Goal: Find specific page/section: Find specific page/section

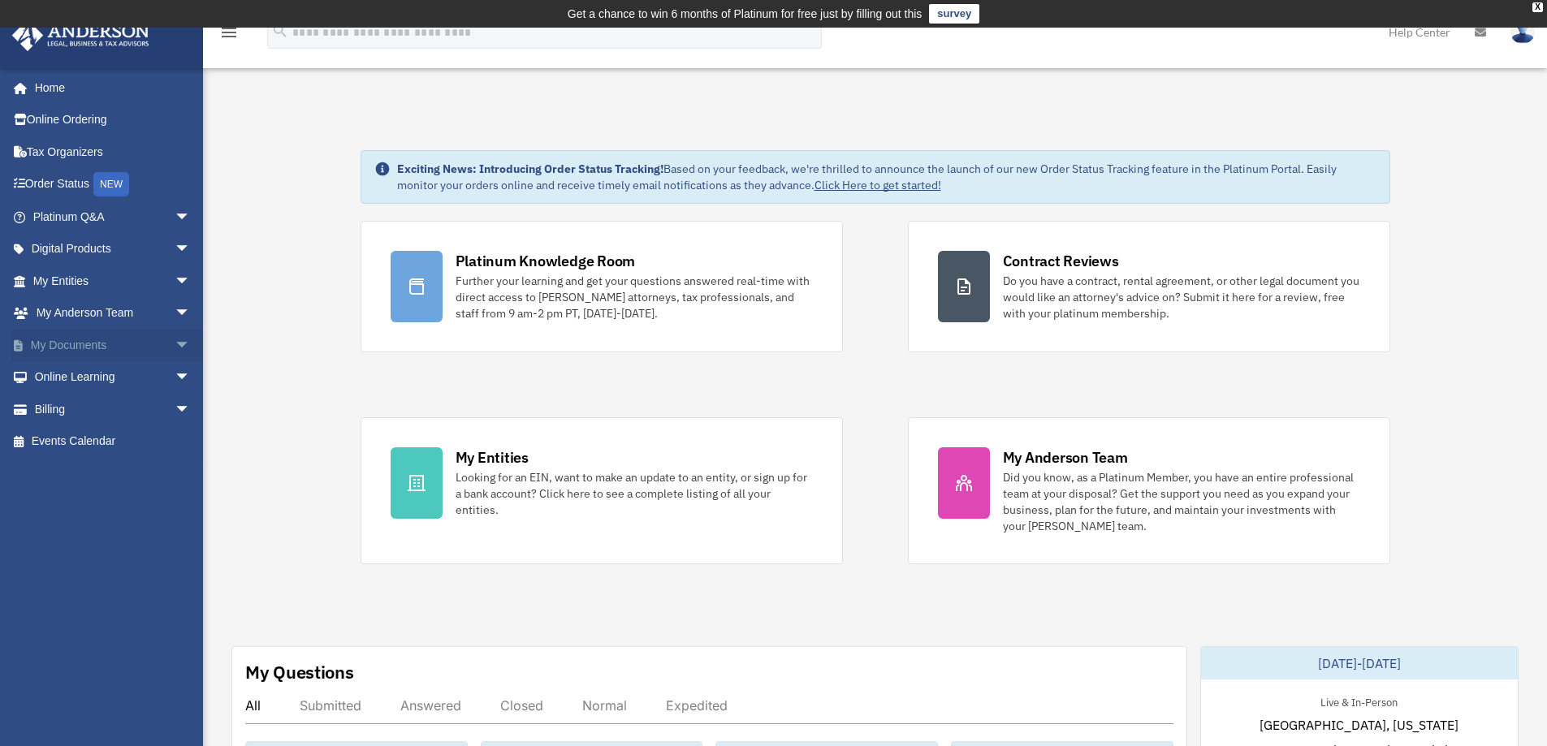
click at [175, 343] on span "arrow_drop_down" at bounding box center [191, 345] width 32 height 33
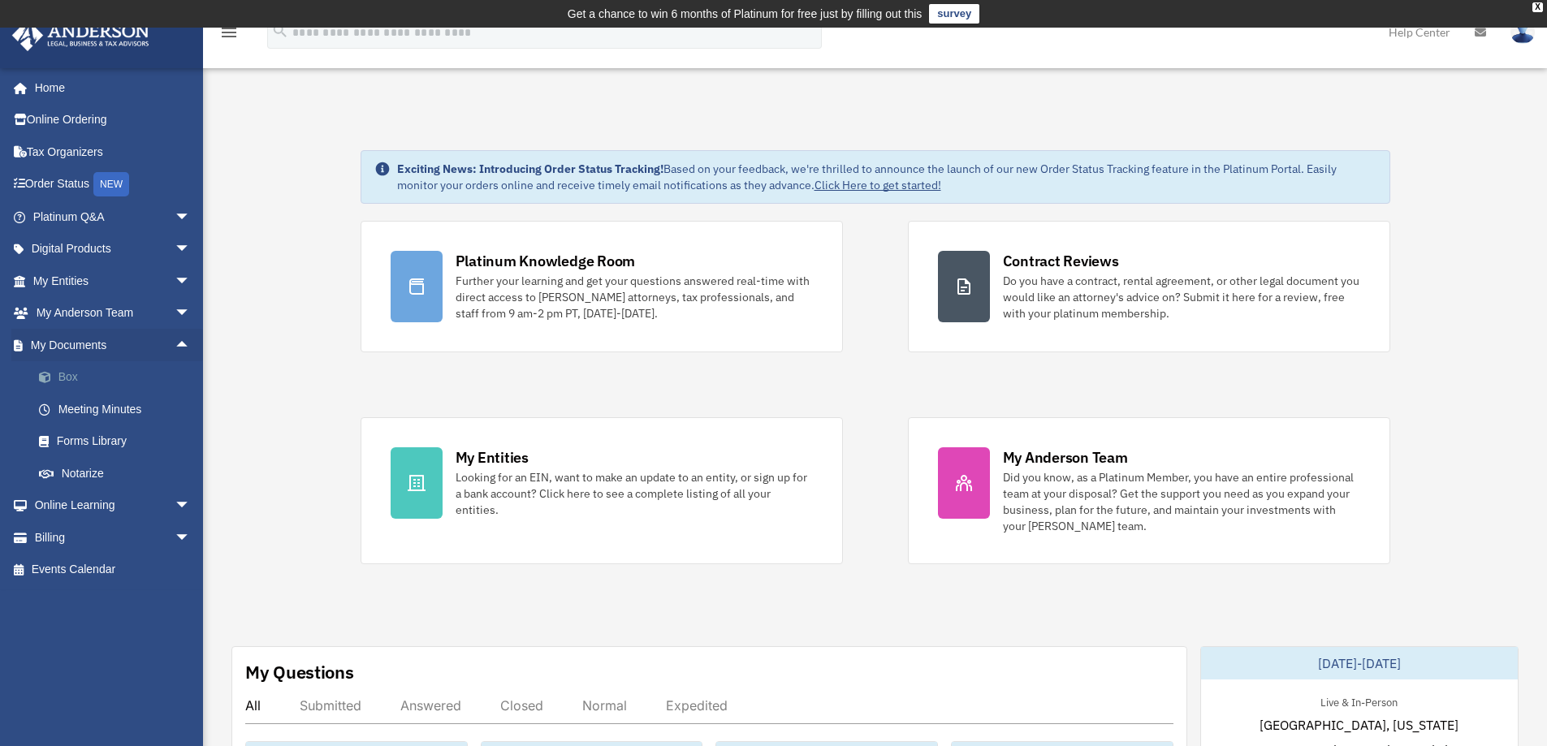
click at [63, 376] on link "Box" at bounding box center [119, 377] width 192 height 32
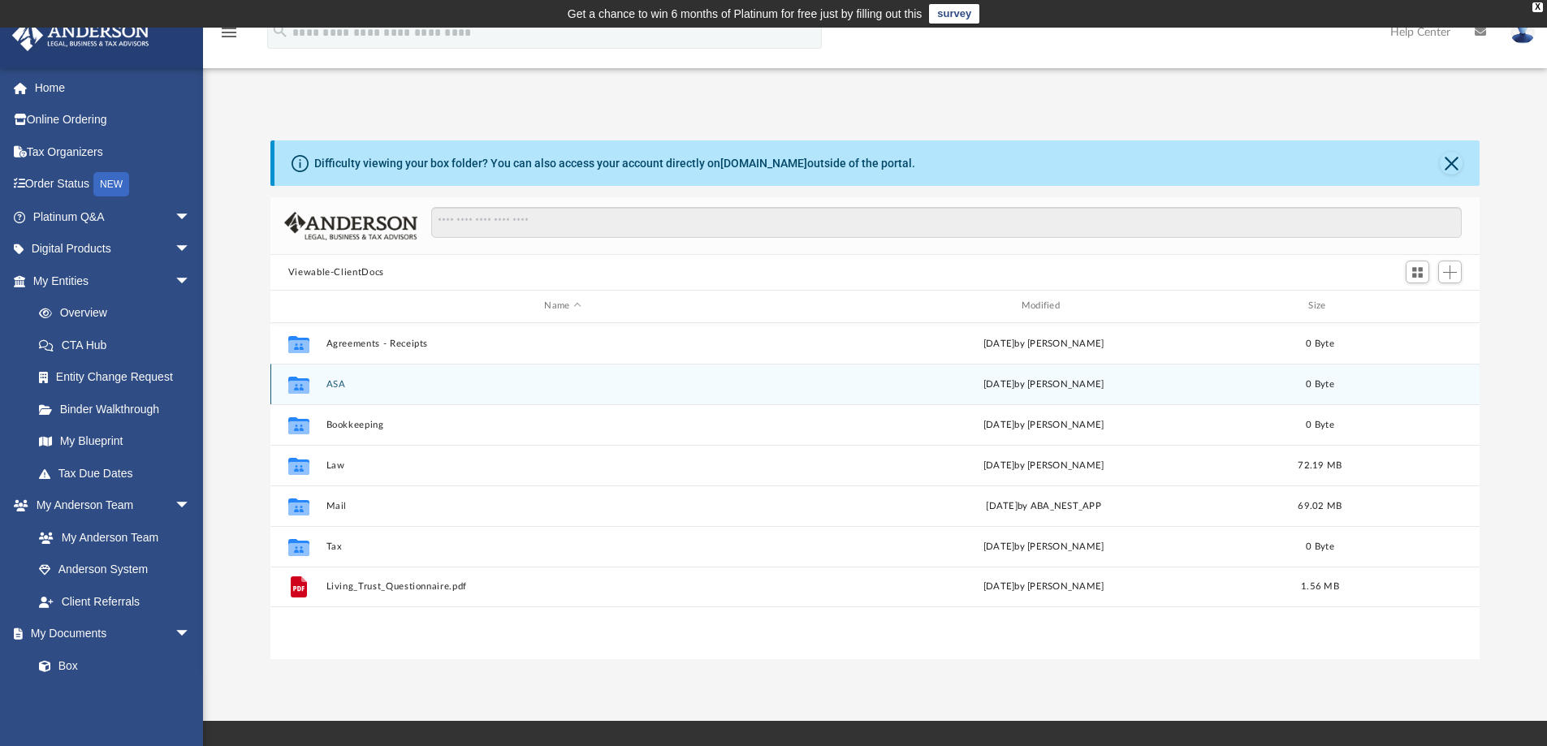
scroll to position [357, 1197]
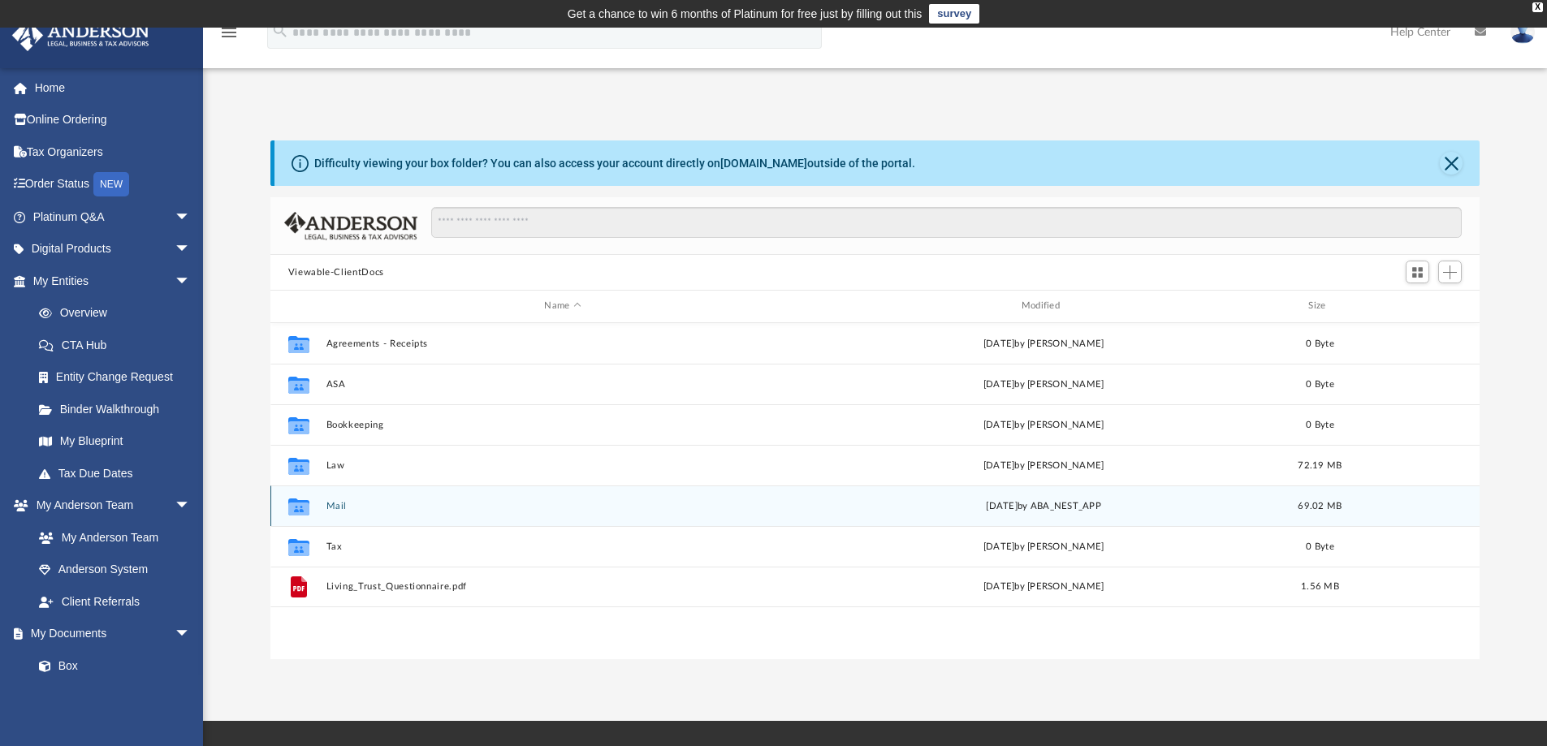
click at [336, 505] on button "Mail" at bounding box center [562, 506] width 473 height 11
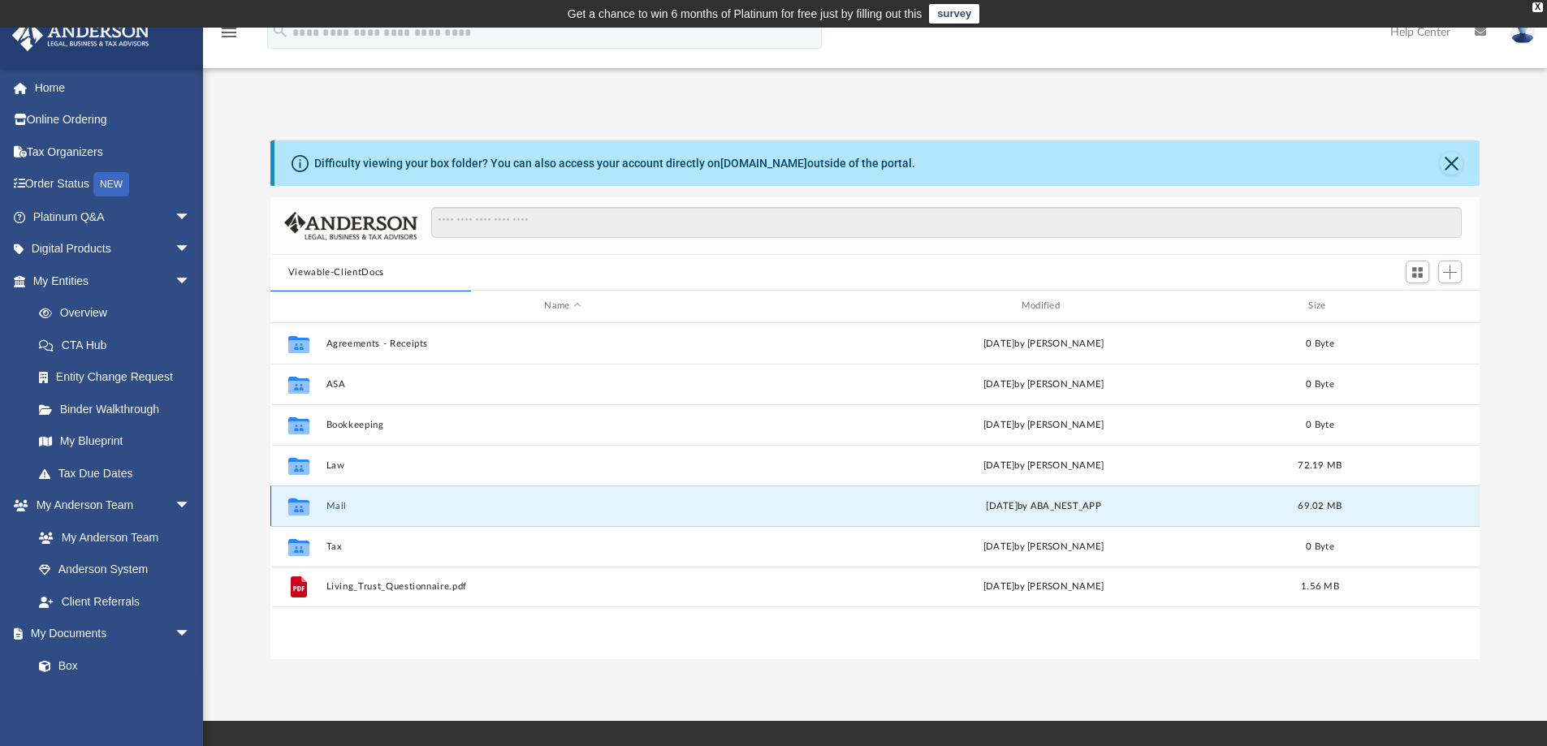
click at [339, 504] on button "Mail" at bounding box center [562, 506] width 473 height 11
click at [300, 504] on icon "grid" at bounding box center [298, 508] width 21 height 13
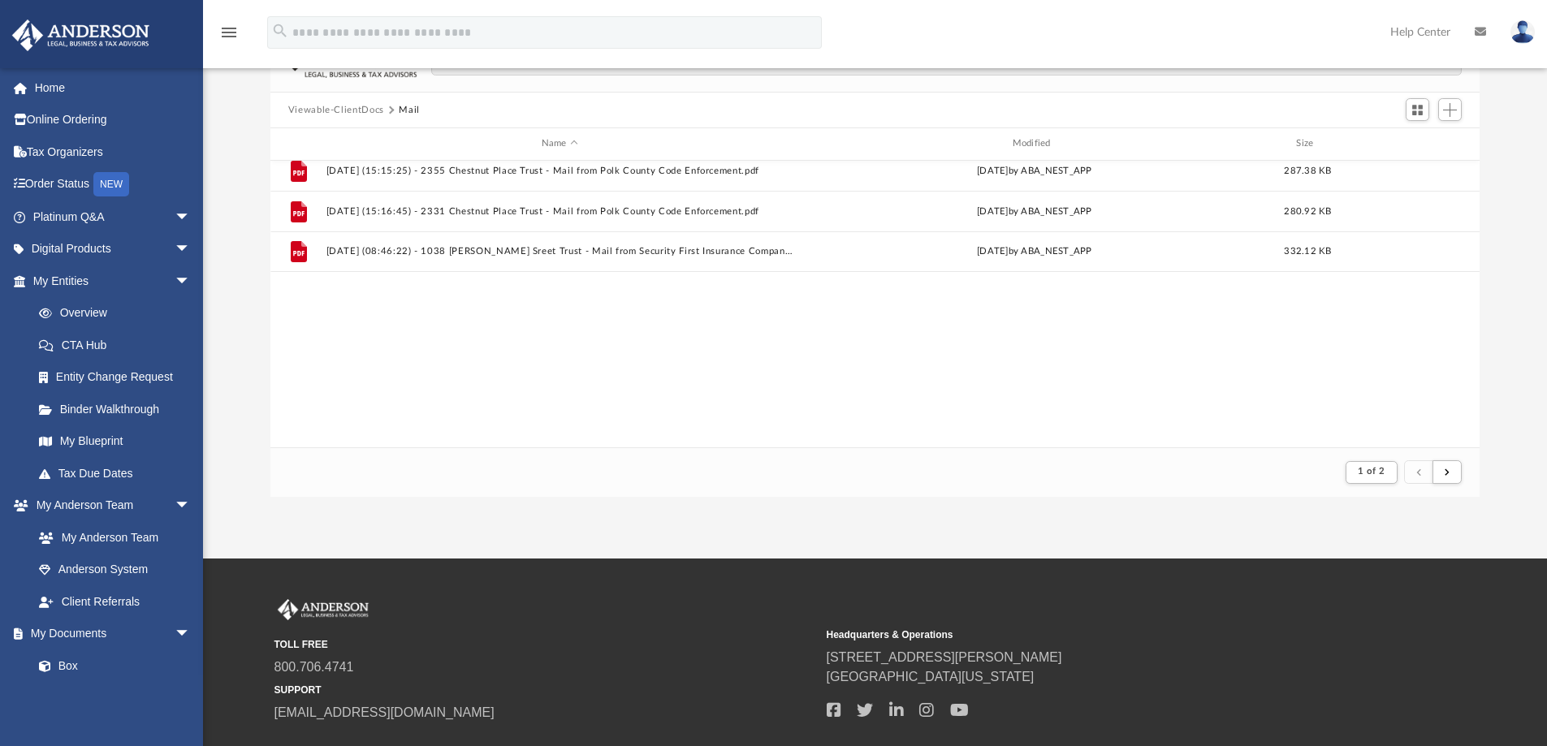
scroll to position [0, 0]
